Goal: Task Accomplishment & Management: Manage account settings

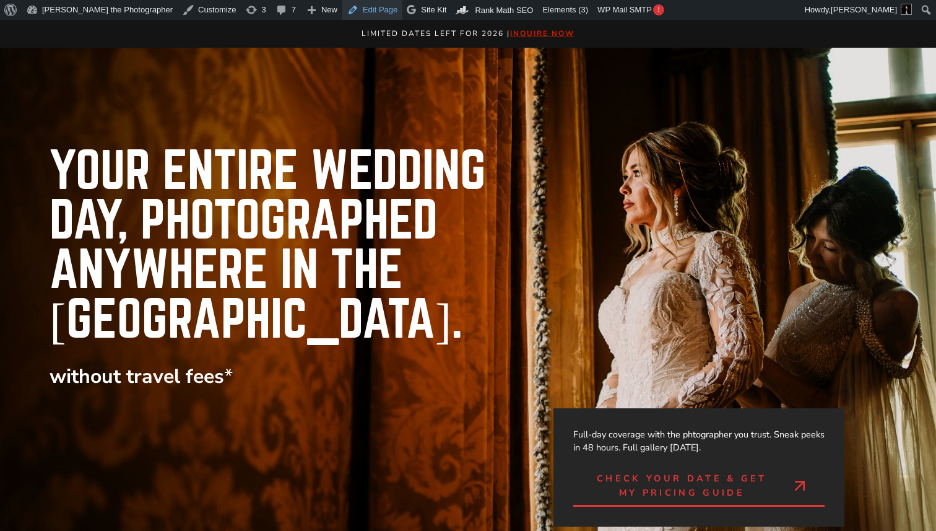
click at [342, 7] on link "Edit Page" at bounding box center [372, 10] width 60 height 20
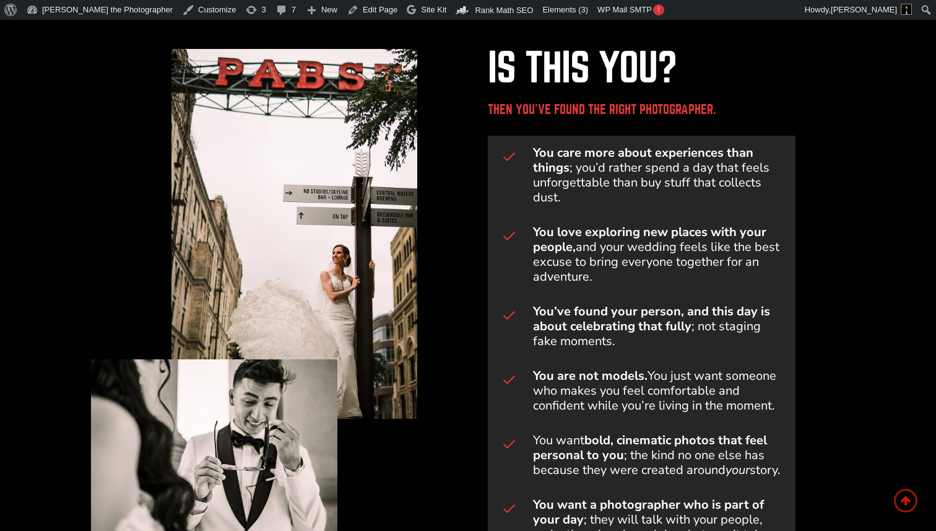
scroll to position [419, 0]
